Goal: Transaction & Acquisition: Purchase product/service

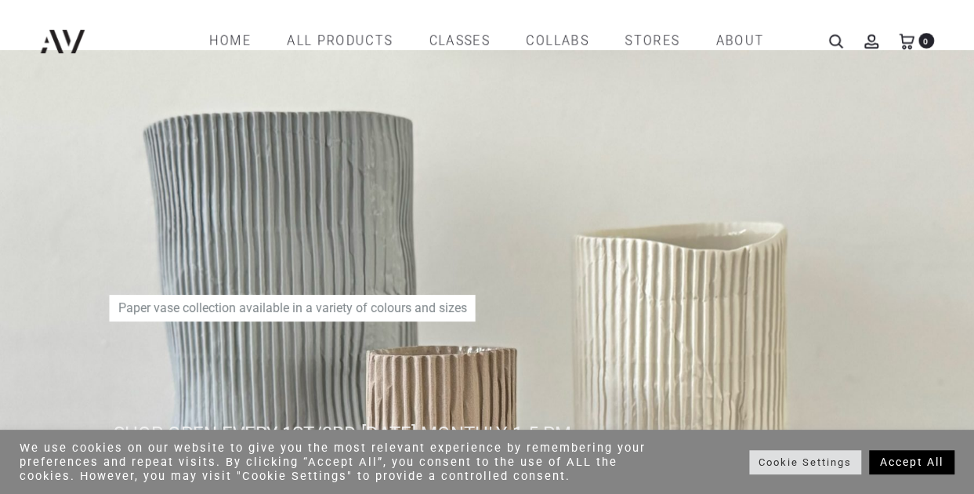
click at [884, 457] on link "Accept All" at bounding box center [911, 462] width 85 height 24
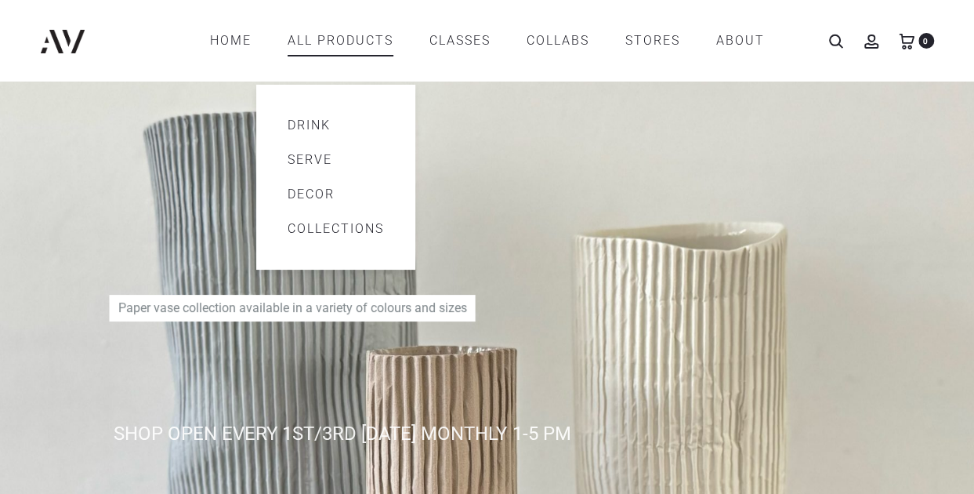
click at [318, 192] on link "Decor" at bounding box center [336, 194] width 96 height 19
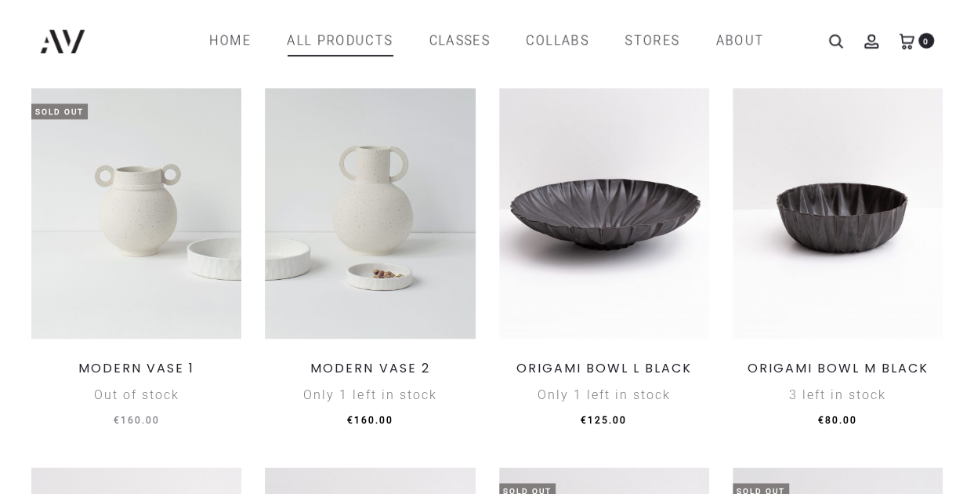
scroll to position [538, 0]
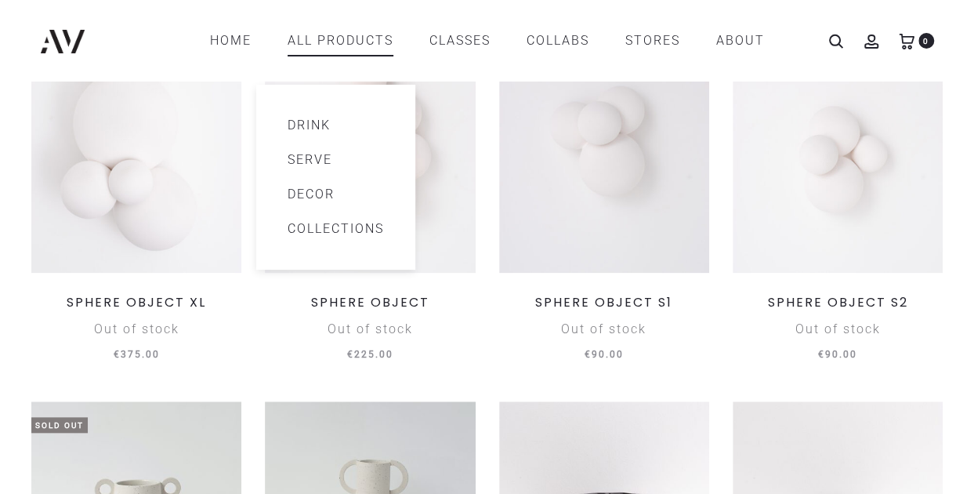
click at [335, 40] on link "All products" at bounding box center [341, 40] width 106 height 27
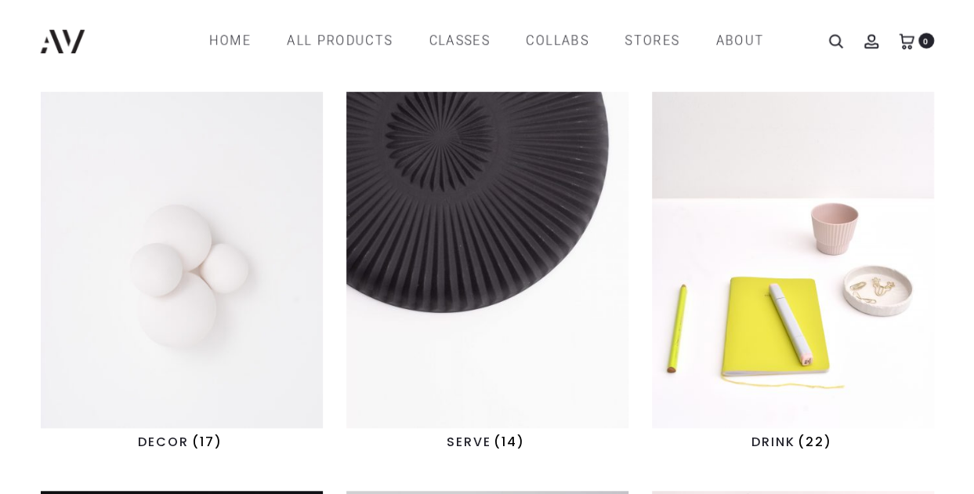
scroll to position [392, 0]
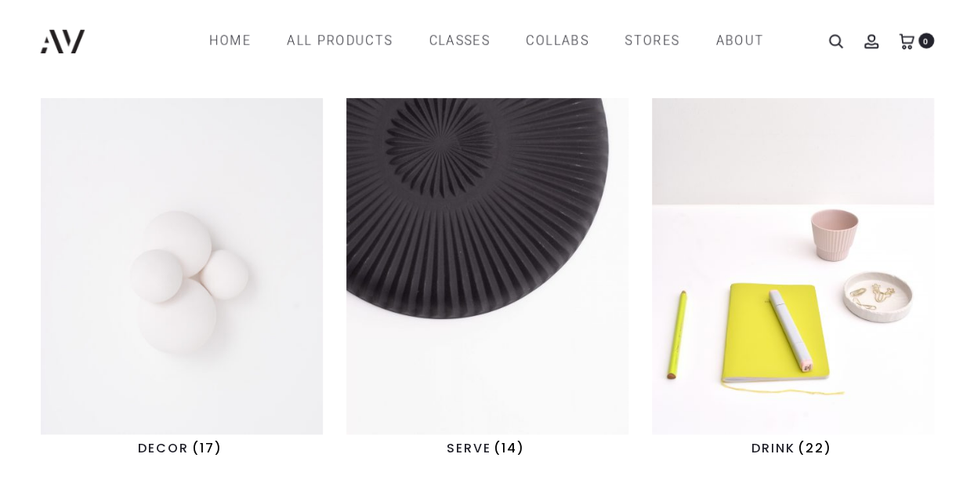
click at [411, 172] on img "Visit product category SERVE" at bounding box center [487, 266] width 282 height 336
click at [180, 259] on img "Visit product category DECOR" at bounding box center [182, 266] width 282 height 336
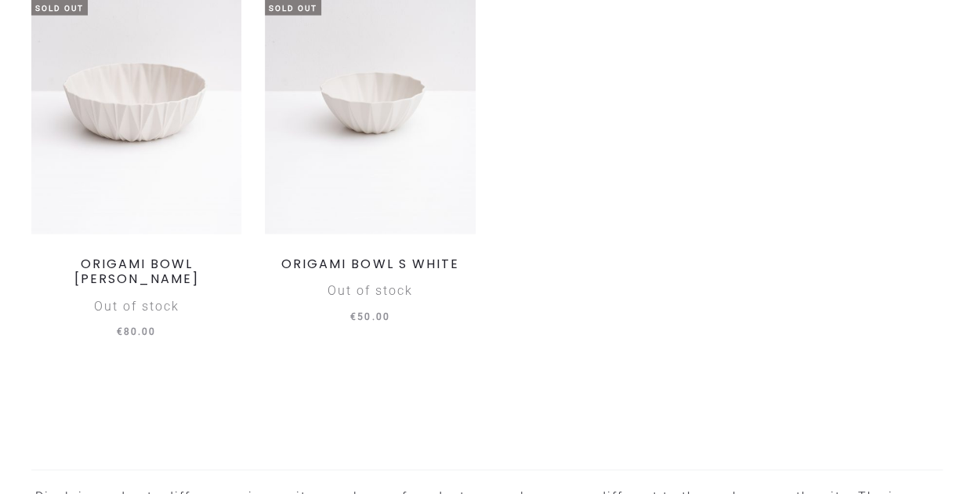
scroll to position [1881, 0]
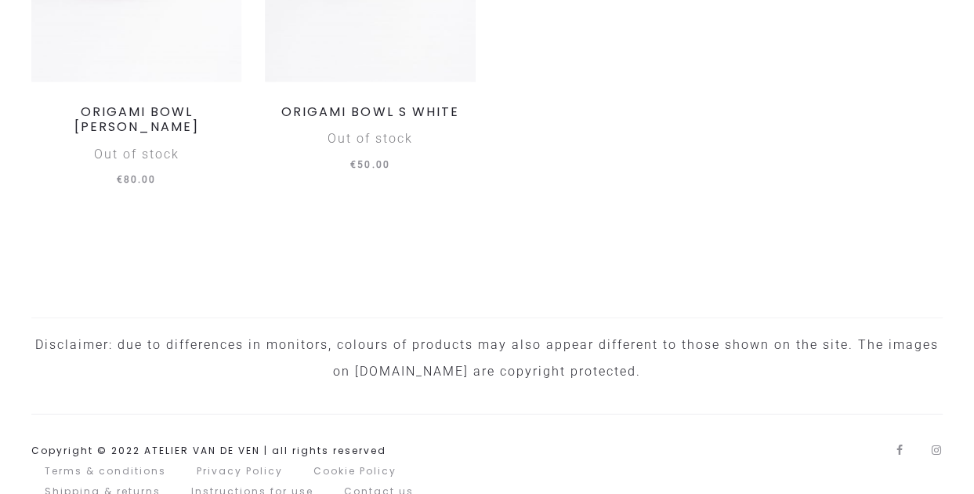
drag, startPoint x: 408, startPoint y: 178, endPoint x: 426, endPoint y: 184, distance: 19.1
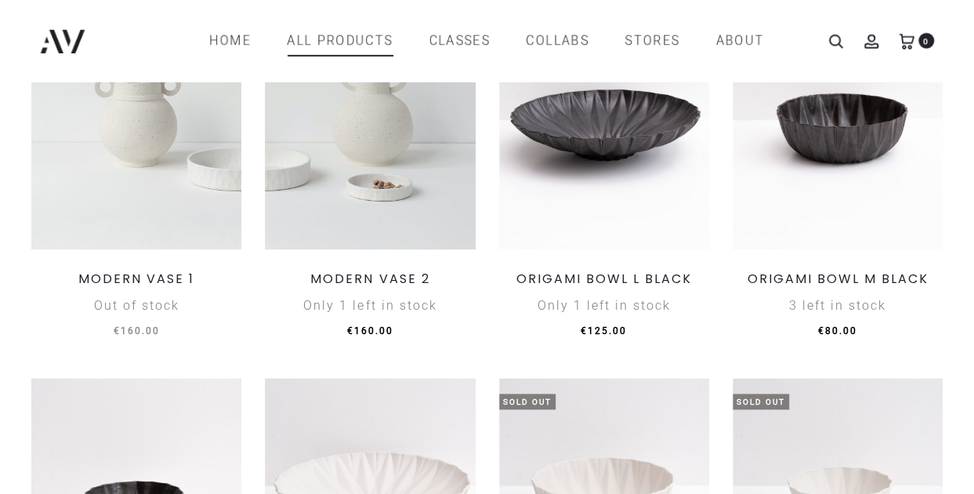
scroll to position [784, 0]
